Goal: Navigation & Orientation: Find specific page/section

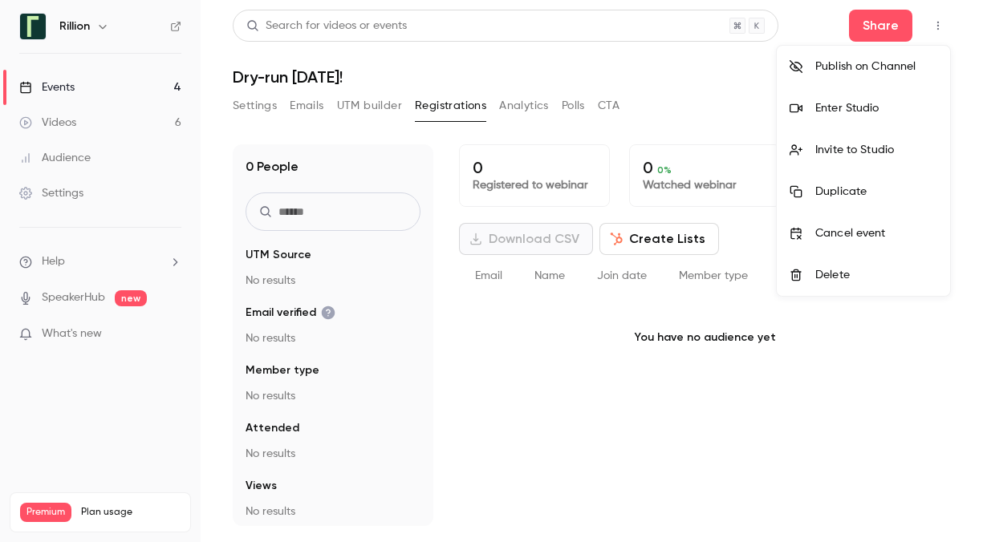
click at [55, 87] on div at bounding box center [491, 271] width 983 height 542
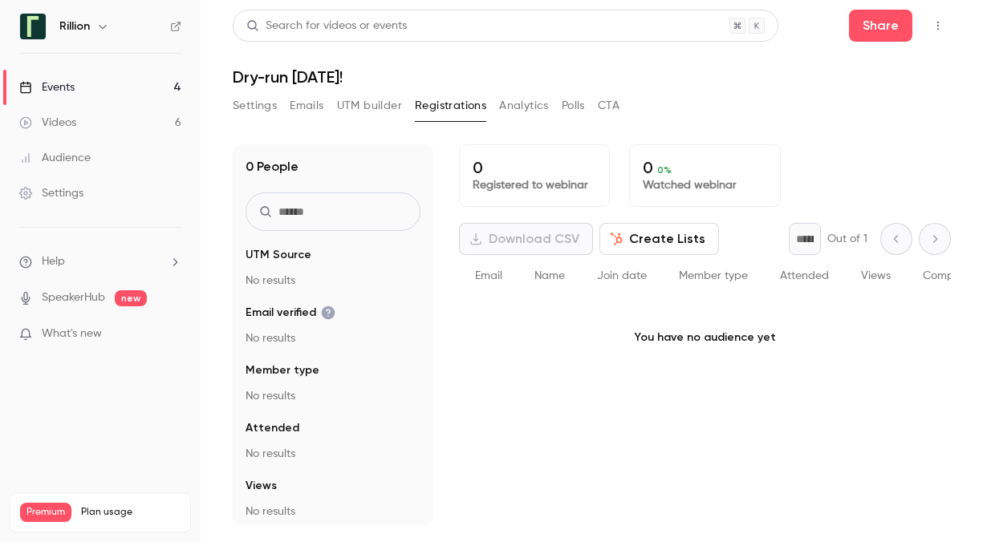
click at [75, 75] on link "Events 4" at bounding box center [100, 87] width 201 height 35
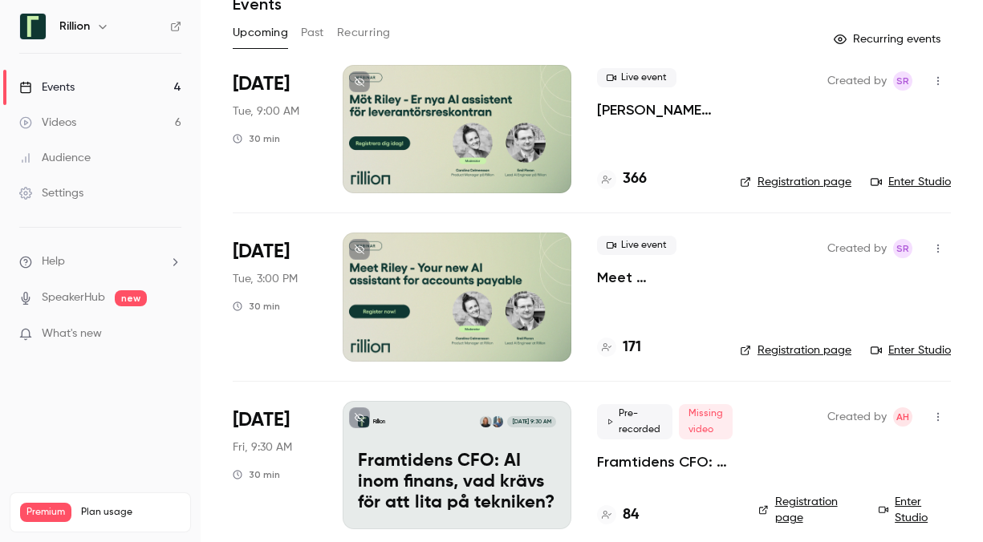
scroll to position [89, 0]
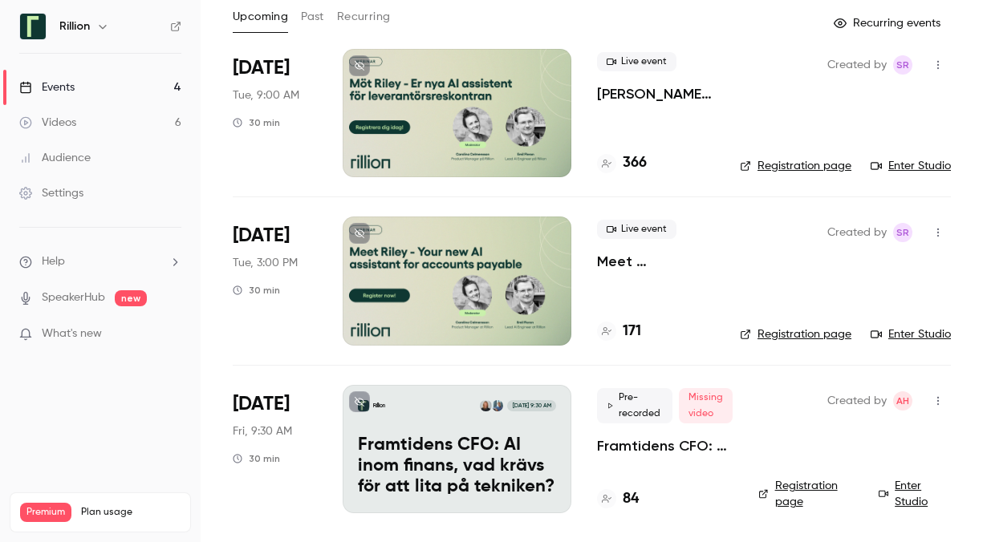
click at [501, 245] on div at bounding box center [457, 281] width 229 height 128
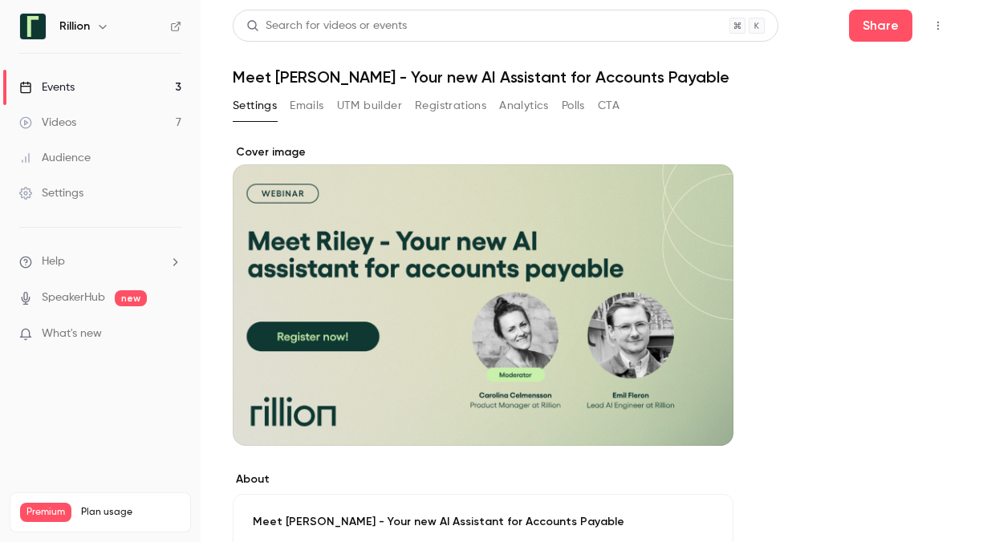
click at [931, 23] on icon "button" at bounding box center [937, 25] width 13 height 11
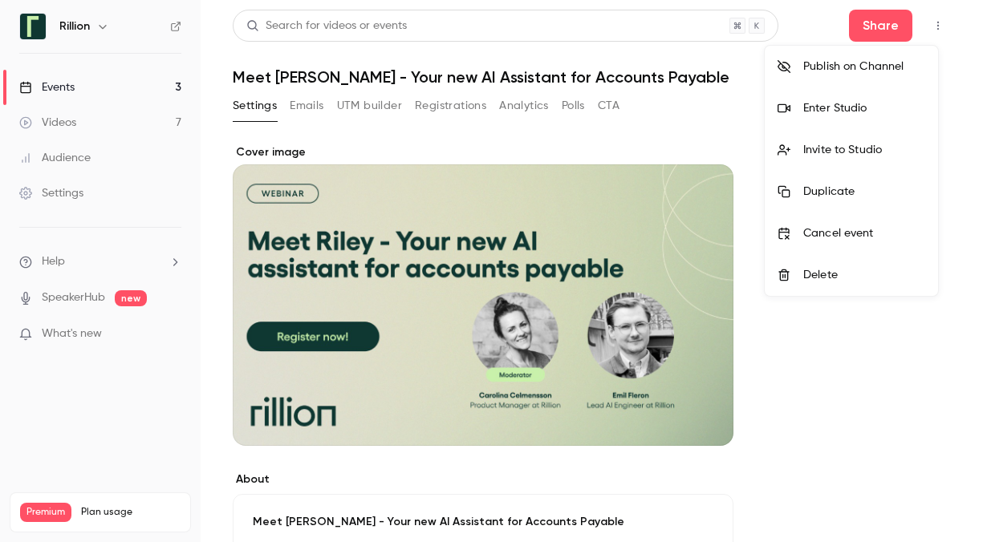
click at [833, 107] on div "Enter Studio" at bounding box center [864, 108] width 122 height 16
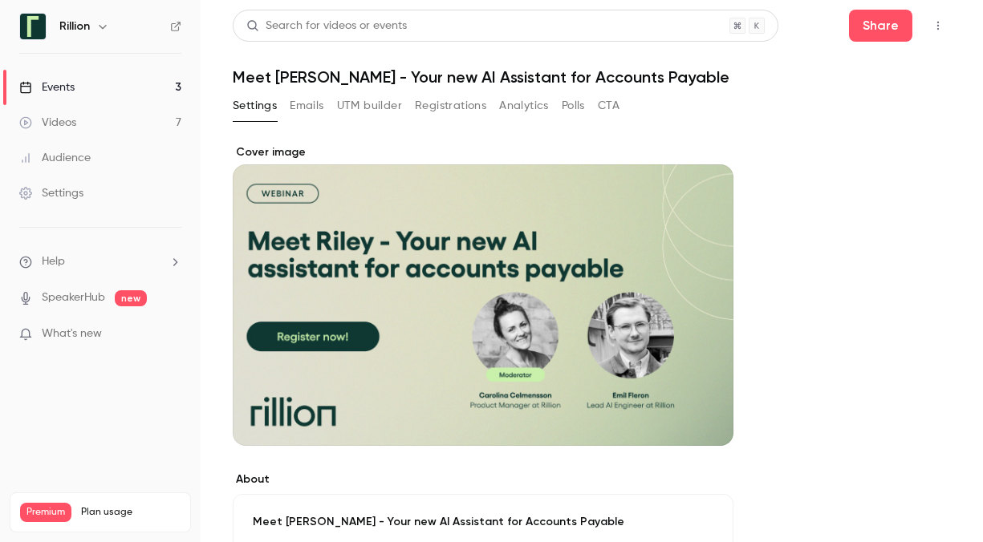
click at [925, 13] on button "button" at bounding box center [938, 26] width 26 height 26
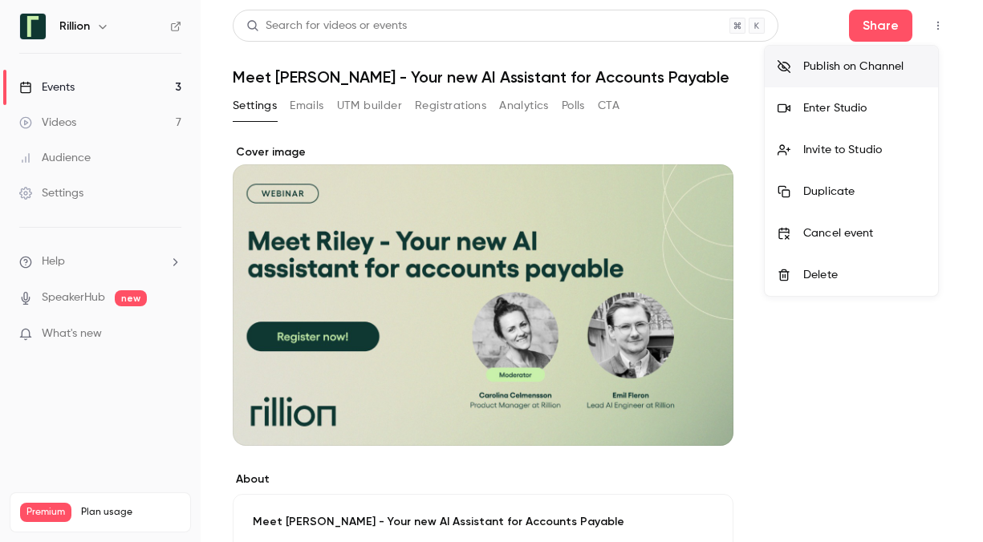
click at [63, 90] on div at bounding box center [491, 271] width 983 height 542
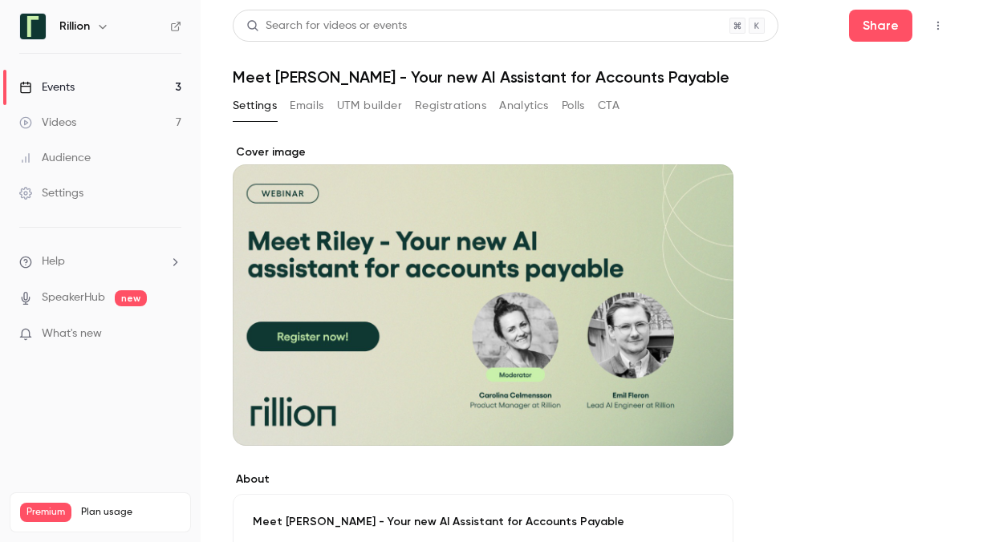
click at [63, 90] on div "Events" at bounding box center [46, 87] width 55 height 16
